Goal: Navigation & Orientation: Find specific page/section

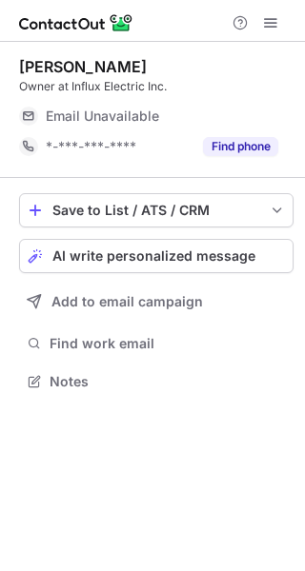
scroll to position [369, 305]
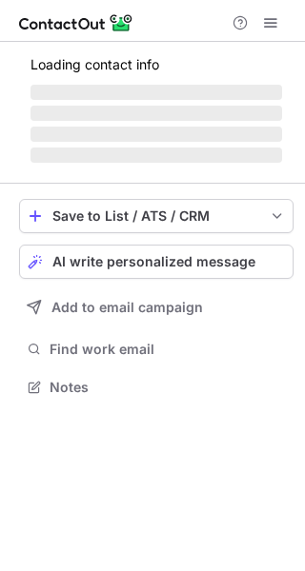
scroll to position [399, 305]
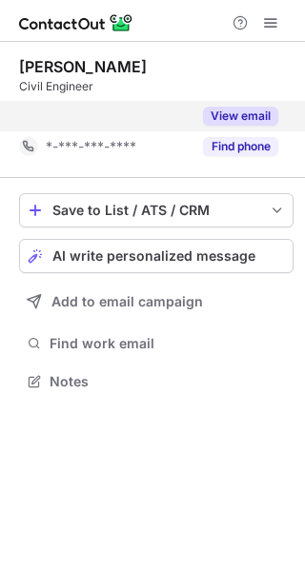
scroll to position [338, 305]
